Goal: Check status: Check status

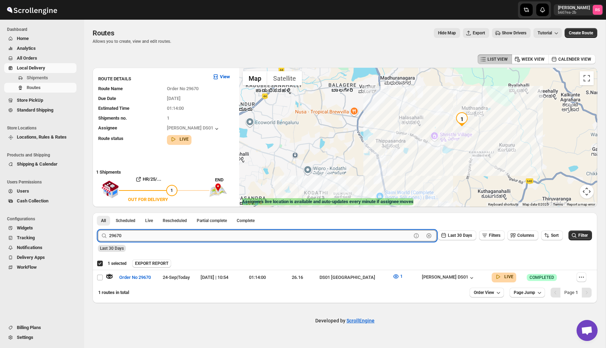
click at [146, 236] on input "29670" at bounding box center [260, 235] width 302 height 11
type input "29718"
click at [98, 212] on button "Submit" at bounding box center [108, 215] width 20 height 7
click at [110, 276] on icon "button" at bounding box center [109, 276] width 7 height 7
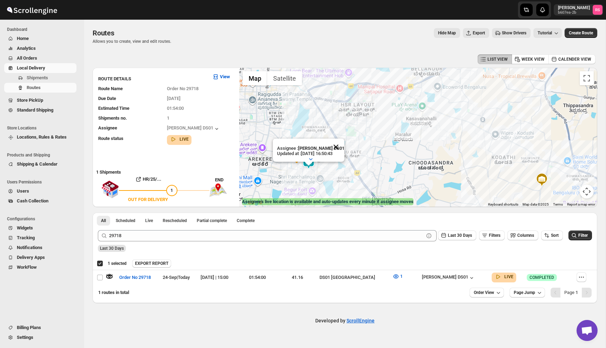
click at [338, 146] on button "Close" at bounding box center [335, 146] width 17 height 17
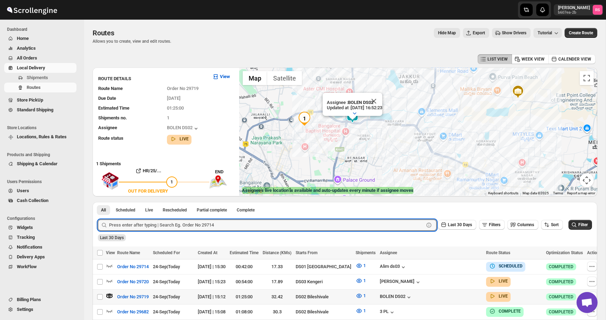
click at [161, 220] on input "text" at bounding box center [266, 225] width 315 height 11
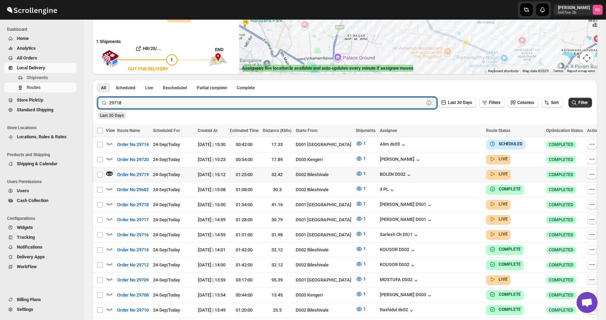
click at [98, 80] on button "Submit" at bounding box center [108, 83] width 20 height 7
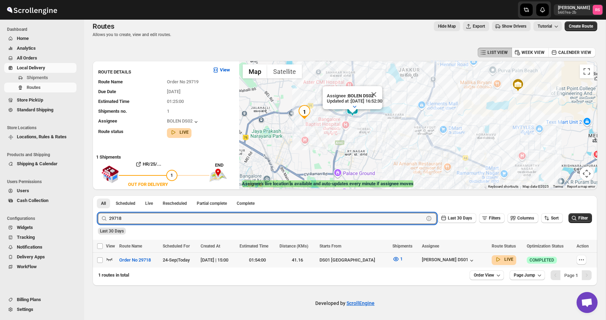
click at [111, 260] on icon "button" at bounding box center [109, 259] width 7 height 7
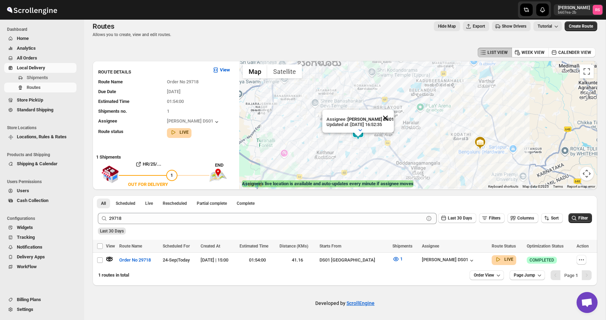
click at [387, 118] on button "Close" at bounding box center [385, 118] width 17 height 17
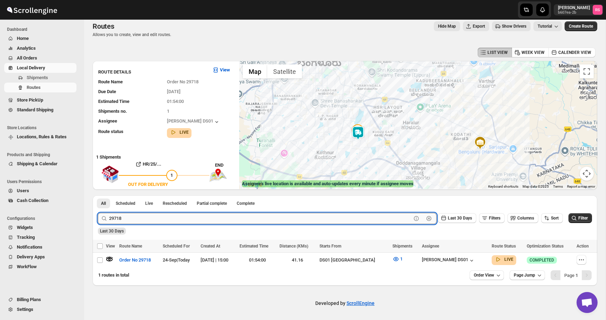
click at [181, 213] on input "29718" at bounding box center [260, 218] width 302 height 11
click at [194, 218] on input "29718" at bounding box center [260, 218] width 302 height 11
click at [98, 196] on button "Submit" at bounding box center [108, 199] width 20 height 7
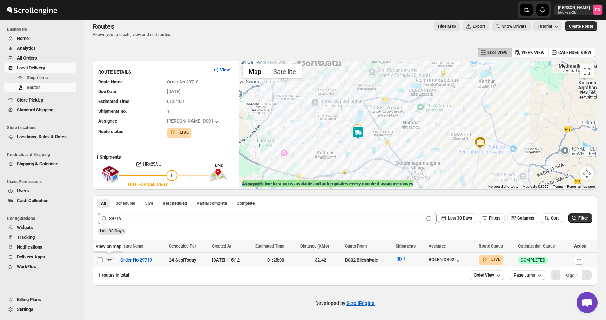
click at [110, 259] on icon "button" at bounding box center [109, 259] width 7 height 7
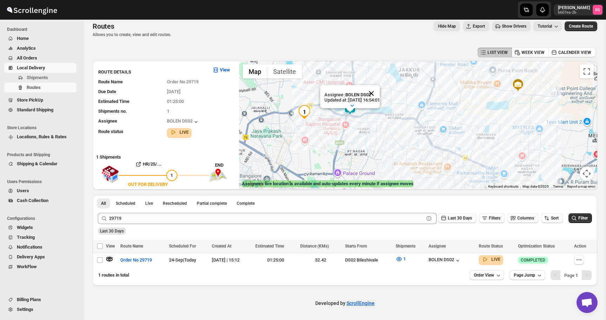
click at [377, 94] on button "Close" at bounding box center [371, 93] width 17 height 17
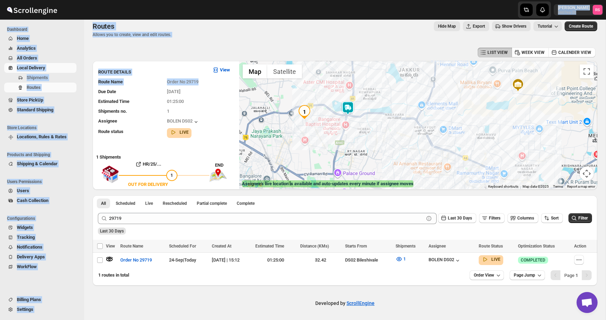
drag, startPoint x: 89, startPoint y: 91, endPoint x: 329, endPoint y: 8, distance: 254.3
click at [323, 6] on div "Skip to content [PERSON_NAME] b607ea-2b RS Dashboard Home Analytics All Orders …" at bounding box center [303, 157] width 606 height 328
click at [111, 258] on icon "button" at bounding box center [109, 260] width 6 height 4
click at [400, 258] on icon "button" at bounding box center [399, 259] width 2 height 2
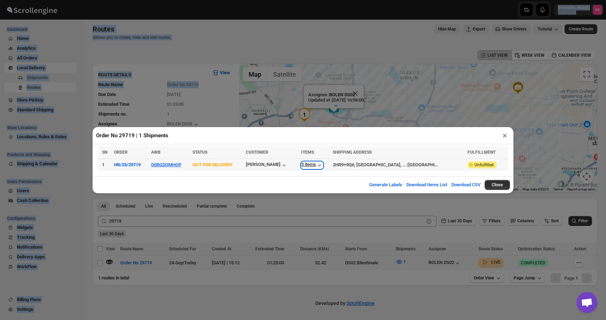
click at [318, 165] on div "3 items" at bounding box center [312, 165] width 22 height 7
click at [502, 138] on button "×" at bounding box center [504, 136] width 10 height 10
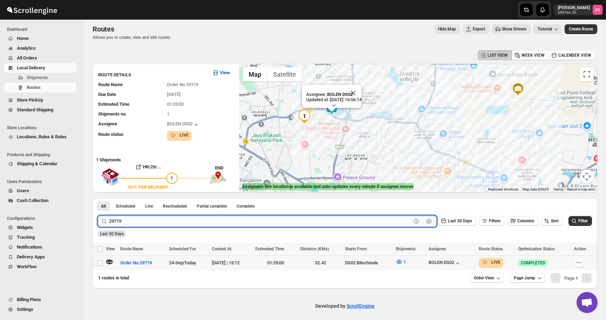
click at [121, 220] on input "29719" at bounding box center [260, 221] width 302 height 11
click at [120, 221] on input "29719" at bounding box center [260, 221] width 302 height 11
click at [98, 198] on button "Submit" at bounding box center [108, 201] width 20 height 7
click at [107, 262] on icon "button" at bounding box center [110, 262] width 6 height 3
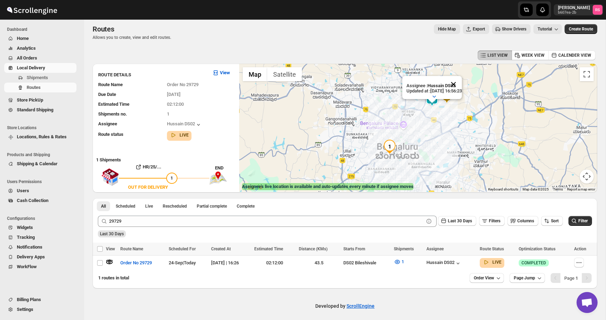
click at [461, 84] on button "Close" at bounding box center [453, 84] width 17 height 17
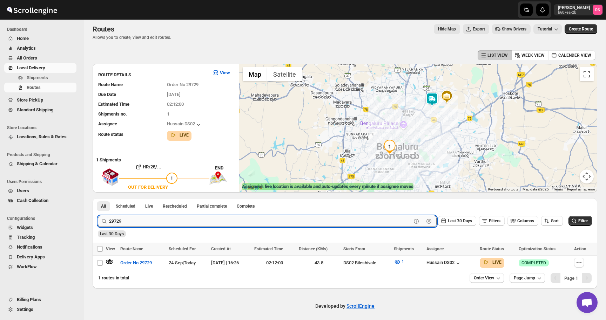
click at [151, 222] on input "29729" at bounding box center [260, 221] width 302 height 11
click at [116, 217] on input "29729" at bounding box center [260, 221] width 302 height 11
drag, startPoint x: 118, startPoint y: 223, endPoint x: 127, endPoint y: 223, distance: 8.1
click at [127, 223] on input "29729" at bounding box center [260, 221] width 302 height 11
click at [98, 198] on button "Submit" at bounding box center [108, 201] width 20 height 7
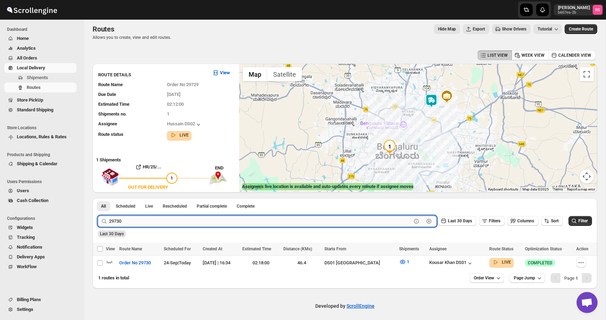
click at [134, 220] on input "29730" at bounding box center [260, 221] width 302 height 11
type input "29731"
click at [98, 198] on button "Submit" at bounding box center [108, 201] width 20 height 7
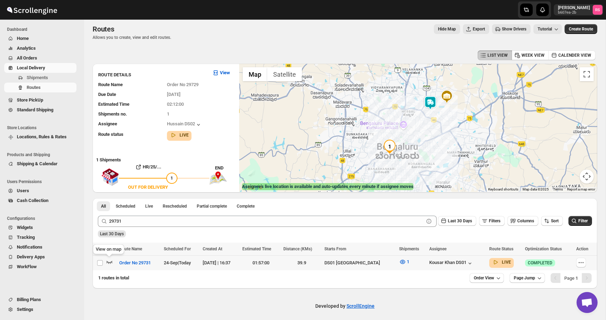
click at [111, 260] on icon "button" at bounding box center [109, 262] width 7 height 7
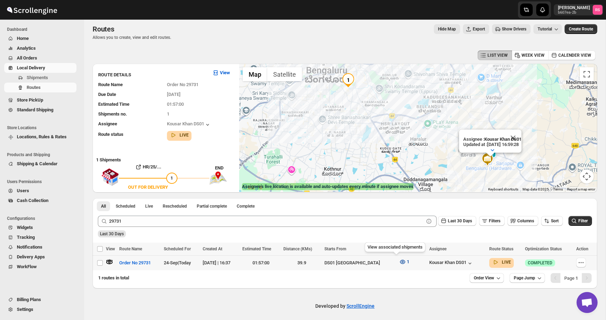
click at [400, 260] on icon "button" at bounding box center [402, 262] width 5 height 4
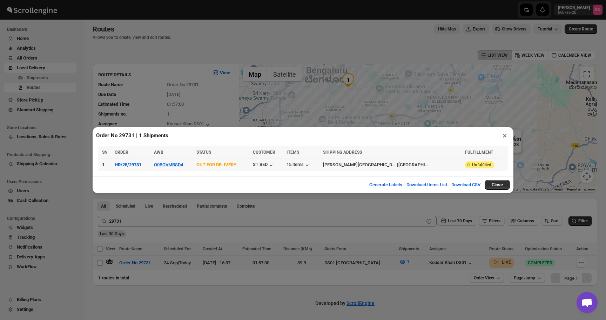
click at [316, 161] on div "15 items" at bounding box center [302, 165] width 32 height 8
click at [311, 165] on div "15 items" at bounding box center [298, 165] width 24 height 7
click at [502, 134] on button "×" at bounding box center [504, 136] width 10 height 10
